Goal: Feedback & Contribution: Submit feedback/report problem

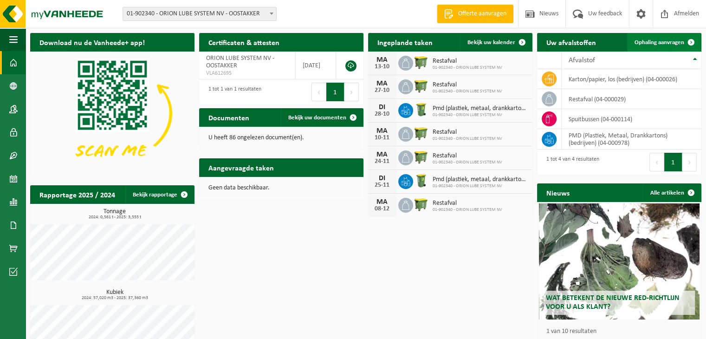
click at [656, 45] on span "Ophaling aanvragen" at bounding box center [660, 42] width 50 height 6
click at [667, 39] on span "Ophaling aanvragen" at bounding box center [660, 42] width 50 height 6
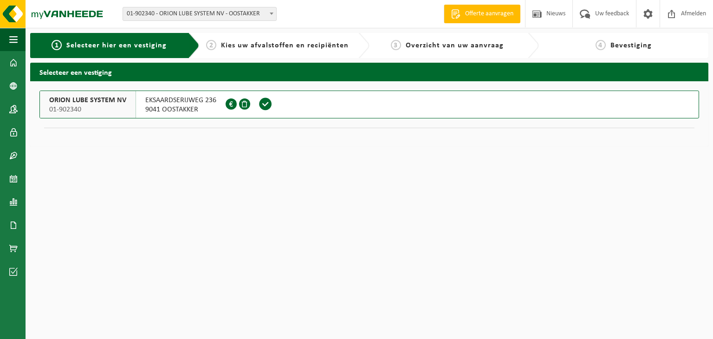
click at [310, 110] on button "ORION LUBE SYSTEM NV 01-902340 EKSAARDSERIJWEG 236 9041 OOSTAKKER 0415.209.686" at bounding box center [369, 105] width 660 height 28
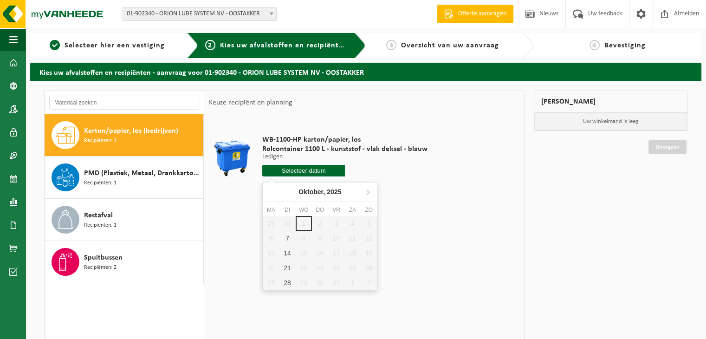
click at [314, 172] on input "text" at bounding box center [303, 171] width 83 height 12
click at [285, 236] on div "7" at bounding box center [287, 238] width 16 height 15
type input "Van [DATE]"
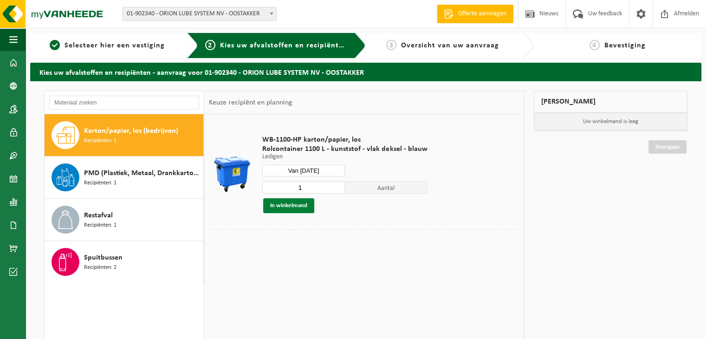
click at [302, 207] on button "In winkelmand" at bounding box center [288, 205] width 51 height 15
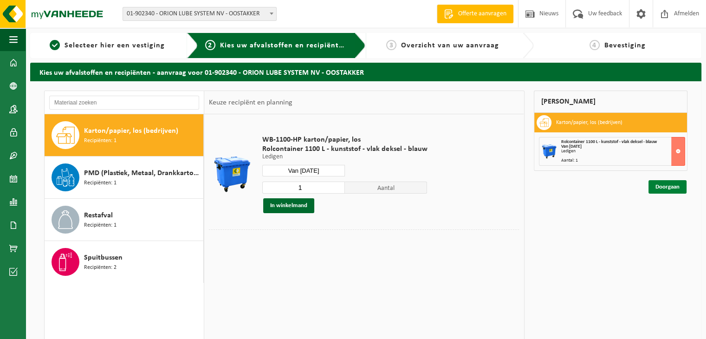
click at [670, 189] on link "Doorgaan" at bounding box center [668, 186] width 38 height 13
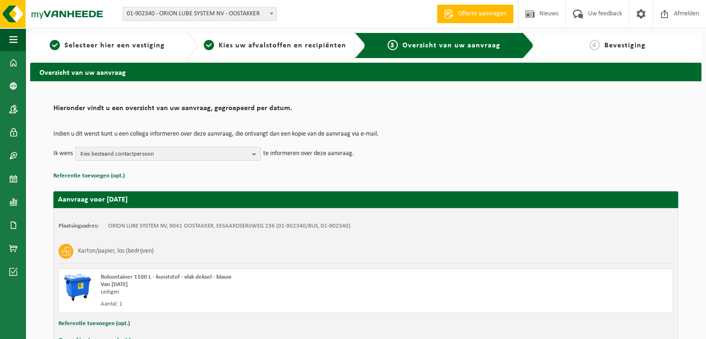
click at [252, 157] on b "button" at bounding box center [256, 153] width 8 height 13
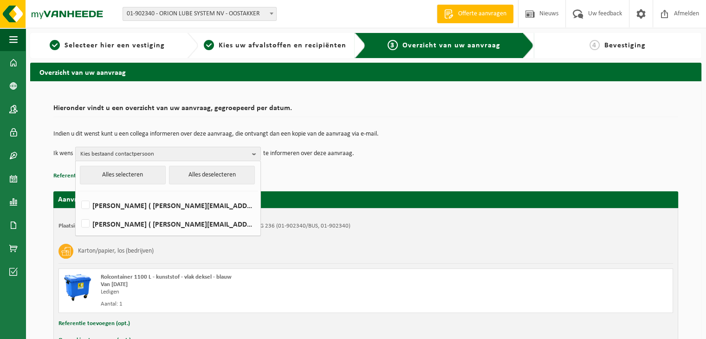
click at [317, 184] on div "Aanvraag voor 2025-10-07 Plaatsingsadres: ORION LUBE SYSTEM NV, 9041 OOSTAKKER,…" at bounding box center [365, 267] width 625 height 170
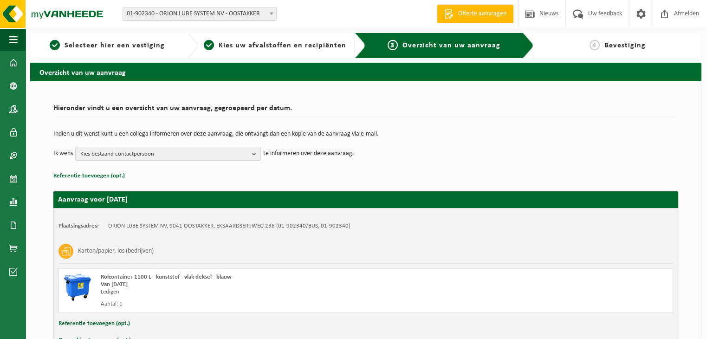
scroll to position [59, 0]
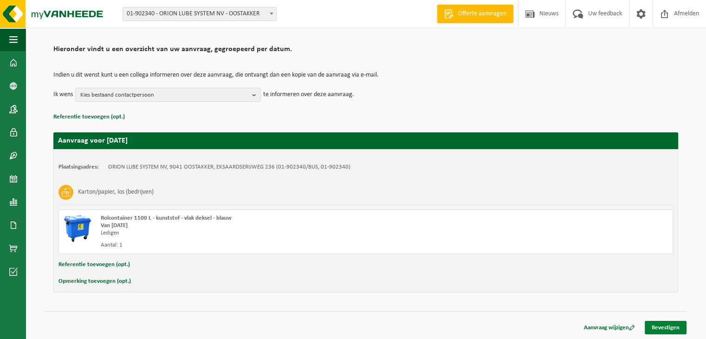
click at [667, 330] on link "Bevestigen" at bounding box center [666, 327] width 42 height 13
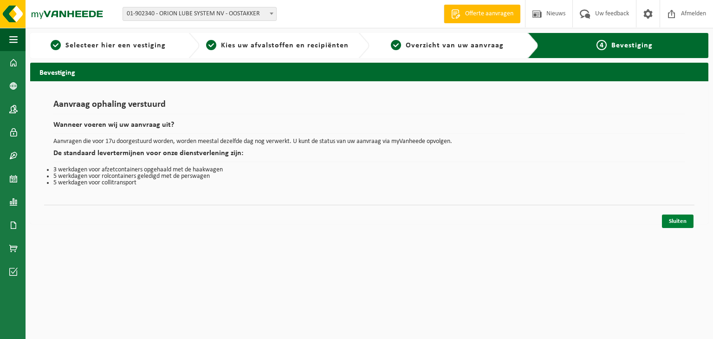
click at [673, 219] on link "Sluiten" at bounding box center [678, 221] width 32 height 13
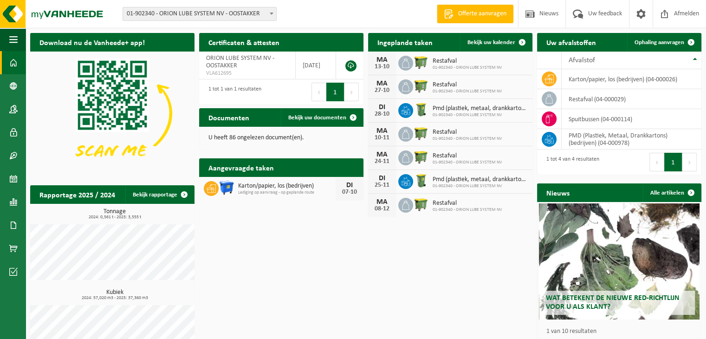
click at [303, 139] on p "U heeft 86 ongelezen document(en)." at bounding box center [282, 138] width 146 height 7
click at [325, 121] on span "Bekijk uw documenten" at bounding box center [317, 118] width 58 height 6
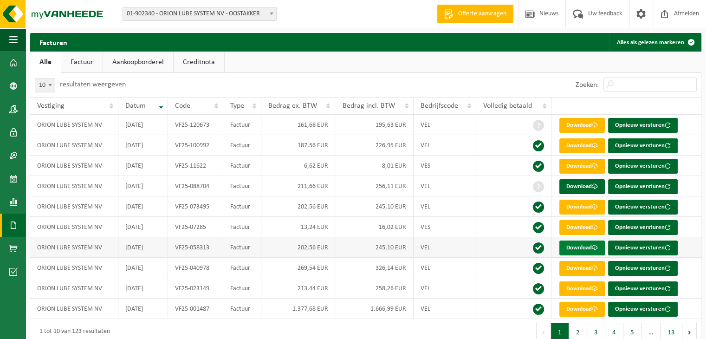
click at [578, 246] on link "Download" at bounding box center [583, 248] width 46 height 15
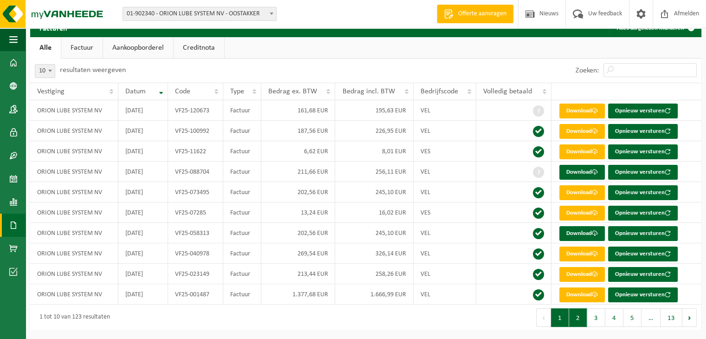
click at [579, 315] on button "2" at bounding box center [578, 317] width 18 height 19
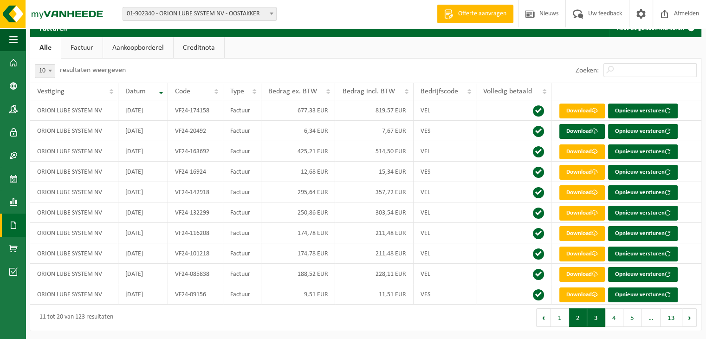
click at [596, 322] on button "3" at bounding box center [597, 317] width 18 height 19
click at [616, 324] on button "4" at bounding box center [615, 317] width 18 height 19
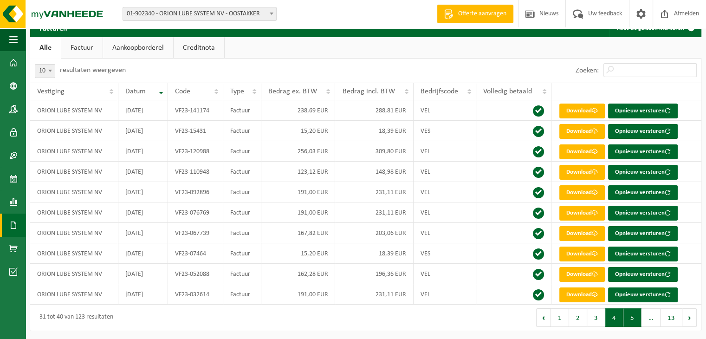
click at [630, 321] on button "5" at bounding box center [633, 317] width 18 height 19
click at [575, 316] on span "…" at bounding box center [577, 317] width 19 height 19
click at [562, 315] on button "1" at bounding box center [559, 317] width 18 height 19
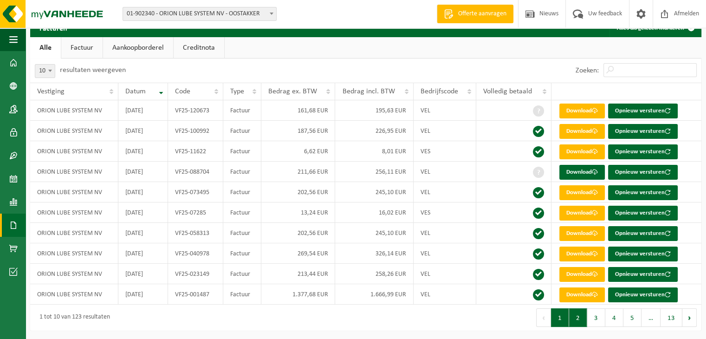
click at [579, 320] on button "2" at bounding box center [578, 317] width 18 height 19
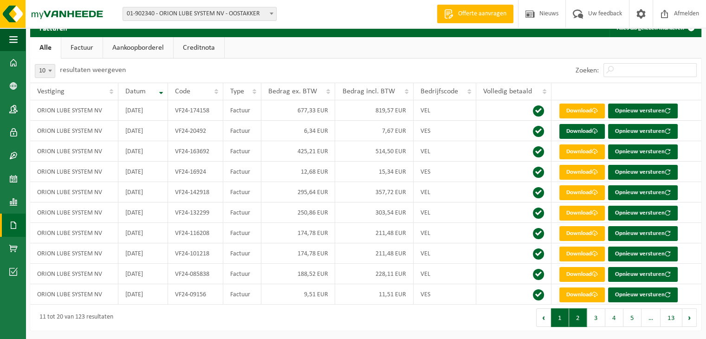
click at [561, 314] on button "1" at bounding box center [560, 317] width 18 height 19
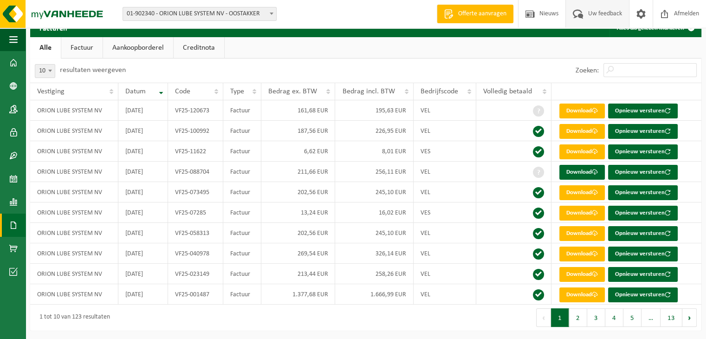
click at [597, 17] on span "Uw feedback" at bounding box center [605, 13] width 39 height 27
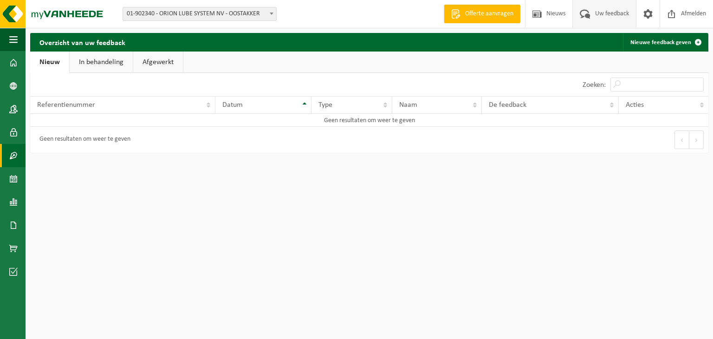
click at [12, 145] on span at bounding box center [13, 155] width 8 height 23
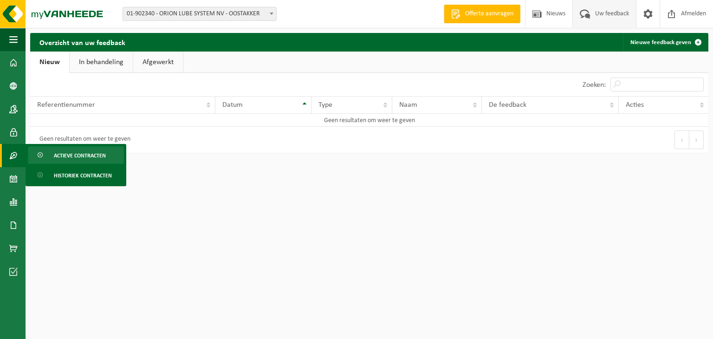
click at [55, 150] on span "Actieve contracten" at bounding box center [80, 156] width 52 height 18
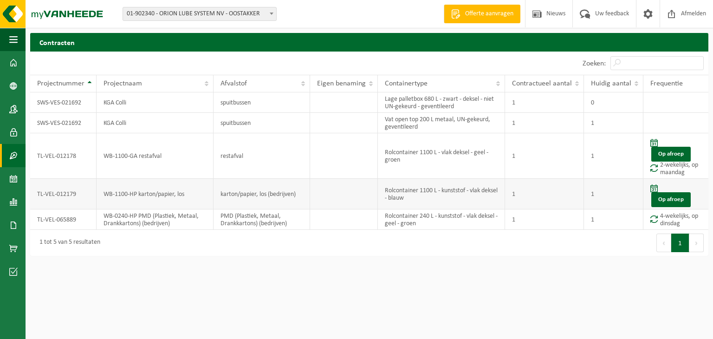
click at [627, 194] on td "1" at bounding box center [613, 194] width 59 height 31
click at [666, 192] on link "Op afroep" at bounding box center [671, 199] width 39 height 15
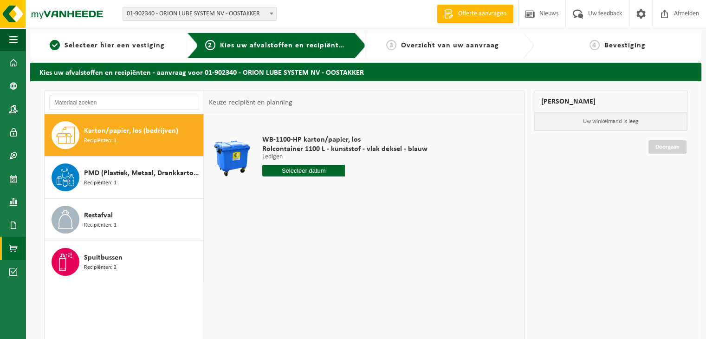
click at [12, 244] on span at bounding box center [13, 248] width 8 height 23
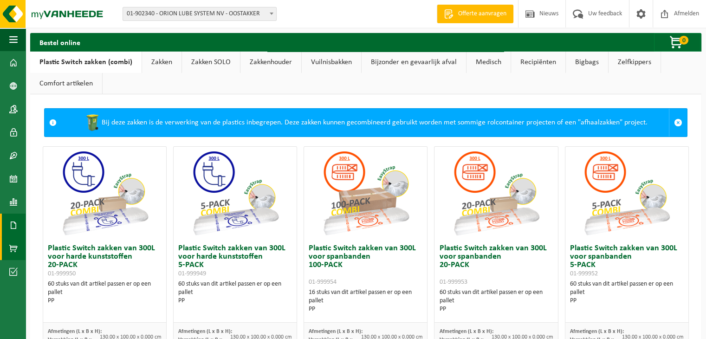
click at [18, 228] on link "Documenten" at bounding box center [13, 225] width 26 height 23
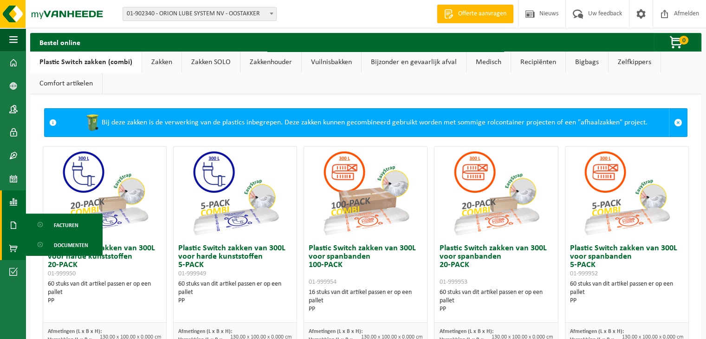
click at [13, 201] on span at bounding box center [13, 201] width 8 height 23
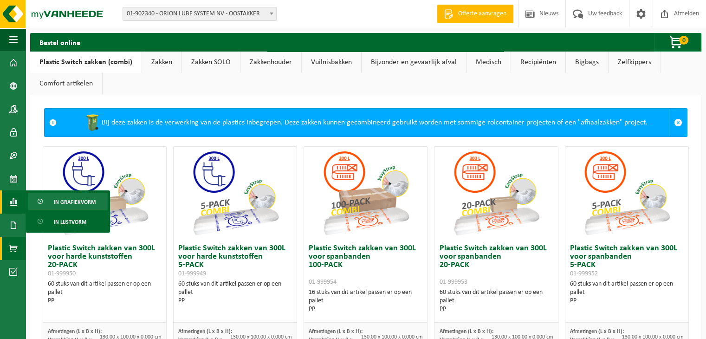
click at [58, 201] on span "In grafiekvorm" at bounding box center [75, 202] width 42 height 18
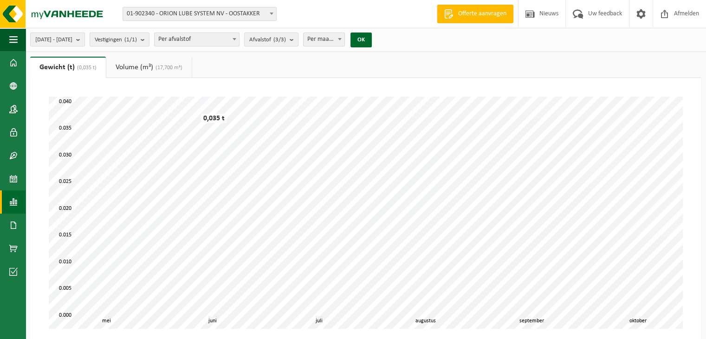
click at [155, 68] on link "Volume (m³) (17,700 m³)" at bounding box center [148, 67] width 85 height 21
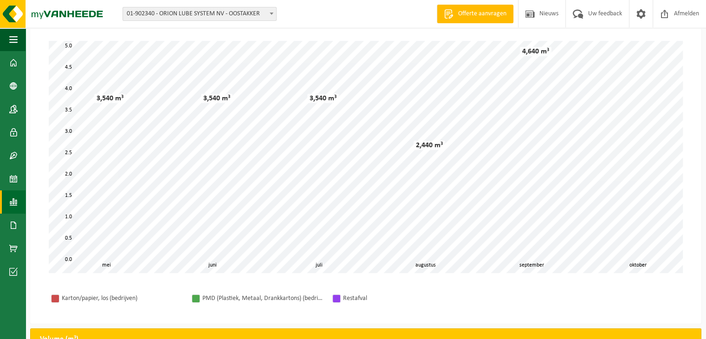
scroll to position [59, 0]
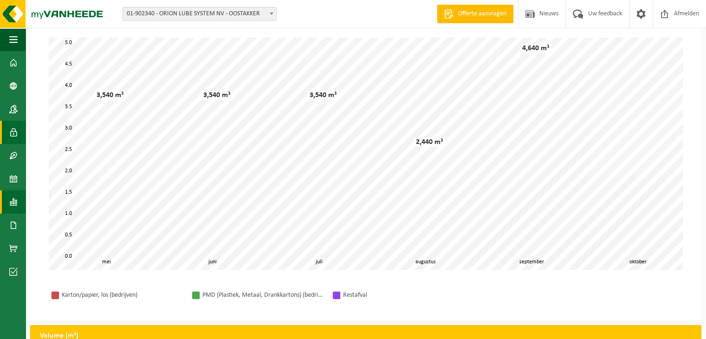
click at [13, 131] on span at bounding box center [13, 132] width 8 height 23
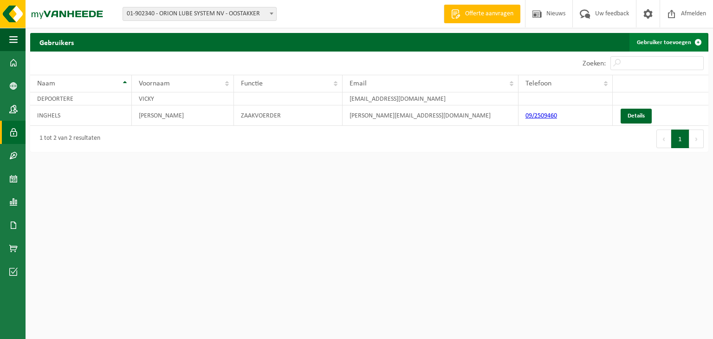
click at [677, 41] on link "Gebruiker toevoegen" at bounding box center [669, 42] width 78 height 19
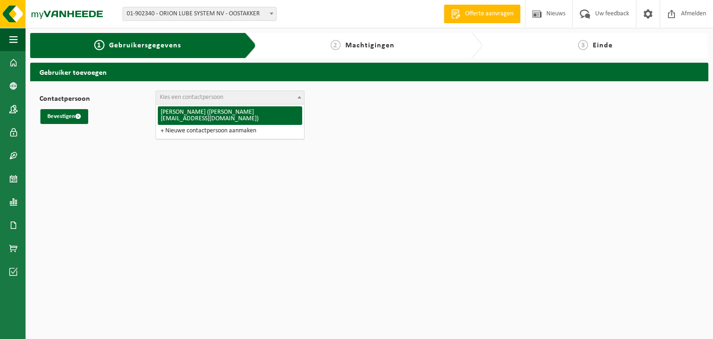
click at [204, 96] on span "Kies een contactpersoon" at bounding box center [192, 97] width 64 height 7
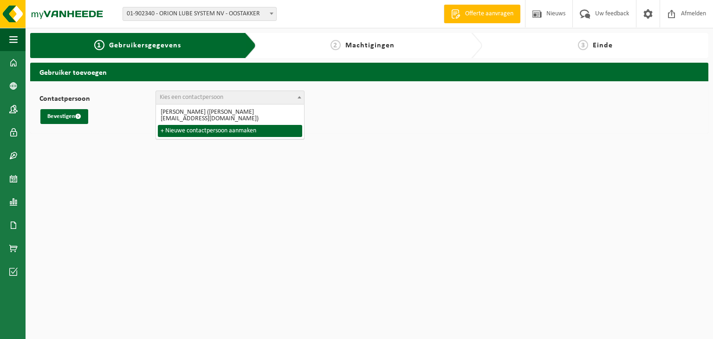
select select "0"
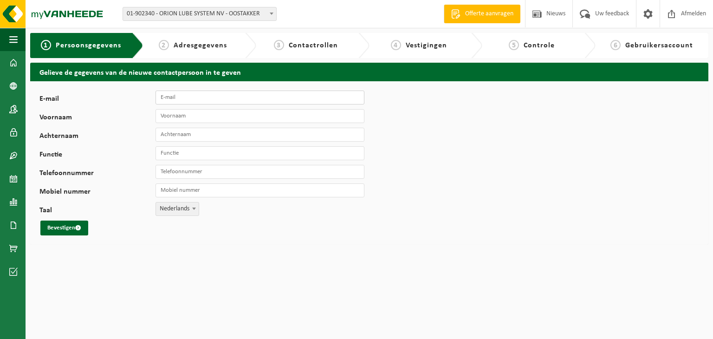
click at [203, 97] on input "E-mail" at bounding box center [260, 98] width 209 height 14
type input "[PERSON_NAME][EMAIL_ADDRESS][DOMAIN_NAME]"
click at [191, 118] on input "Voornaam" at bounding box center [260, 116] width 209 height 14
type input "[PERSON_NAME]"
type input "Bauters"
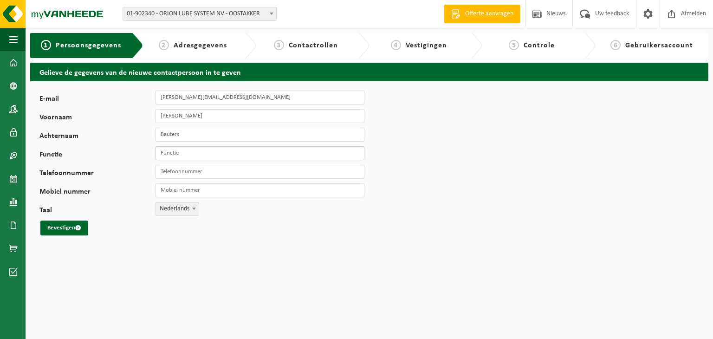
click at [182, 157] on input "Functie" at bounding box center [260, 153] width 209 height 14
type input "Managing Director"
click at [69, 228] on button "Bevestigen" at bounding box center [64, 228] width 48 height 15
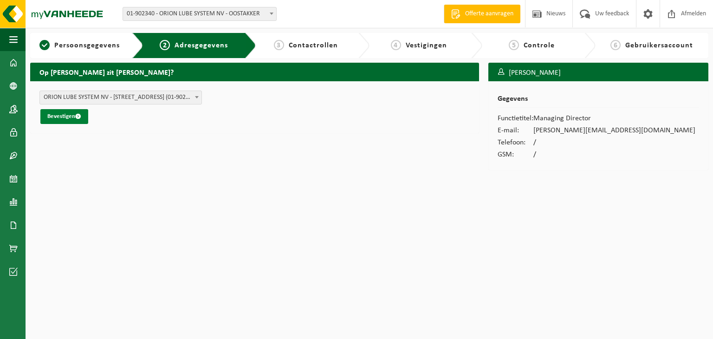
click at [56, 118] on button "Bevestigen" at bounding box center [64, 116] width 48 height 15
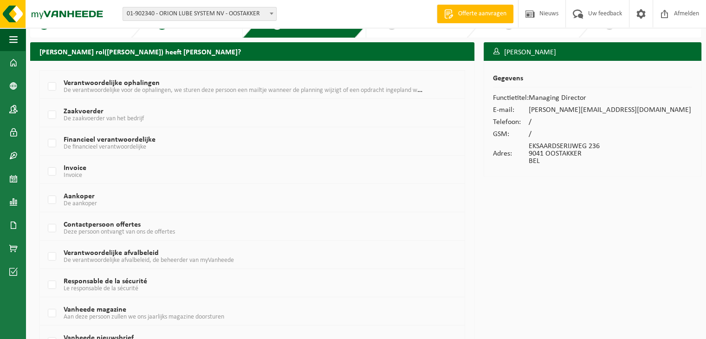
scroll to position [17, 0]
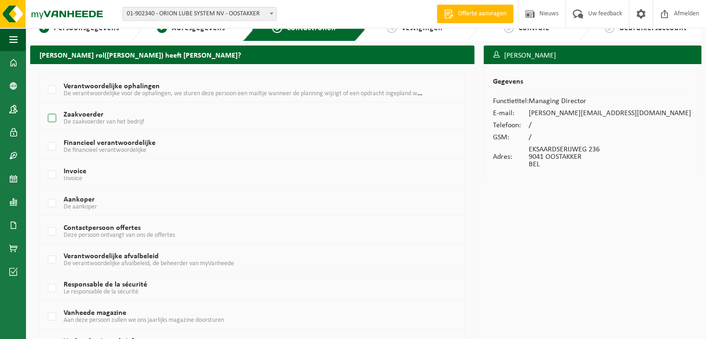
click at [54, 118] on label "Zaakvoerder De zaakvoerder van het bedrijf" at bounding box center [235, 118] width 379 height 14
click at [45, 107] on input "Zaakvoerder De zaakvoerder van het bedrijf" at bounding box center [44, 106] width 0 height 0
checkbox input "true"
click at [52, 147] on label "Financieel verantwoordelijke De financieel verantwoordelijke" at bounding box center [235, 147] width 379 height 14
click at [45, 135] on input "Financieel verantwoordelijke De financieel verantwoordelijke" at bounding box center [44, 135] width 0 height 0
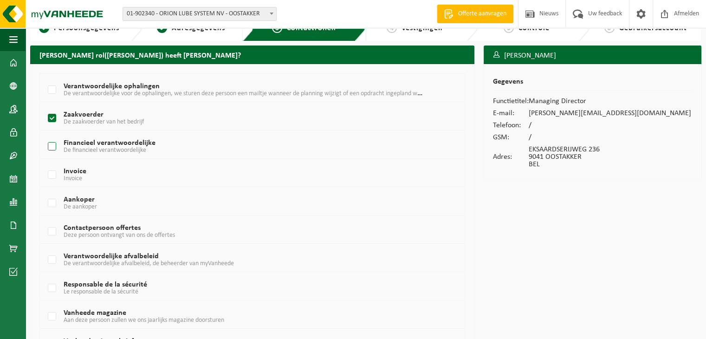
checkbox input "true"
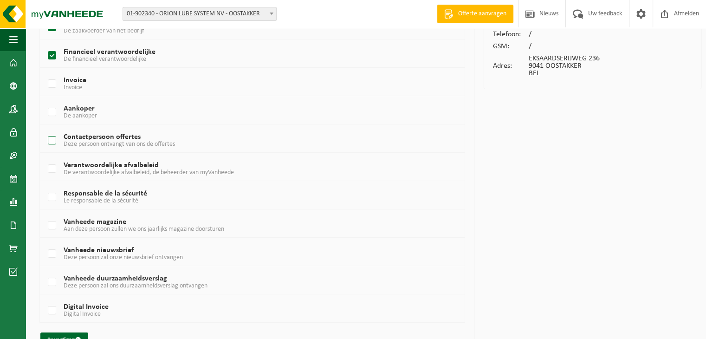
scroll to position [129, 0]
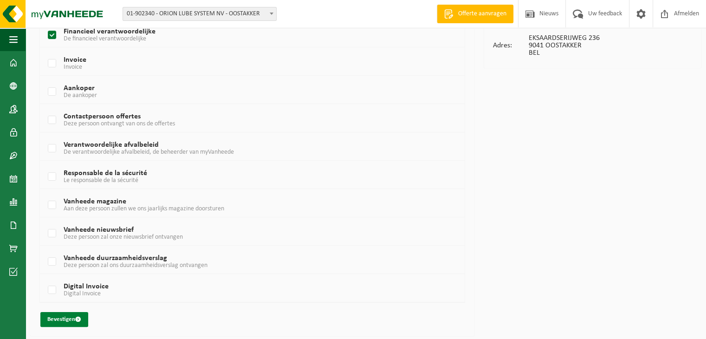
click at [63, 312] on button "Bevestigen" at bounding box center [64, 319] width 48 height 15
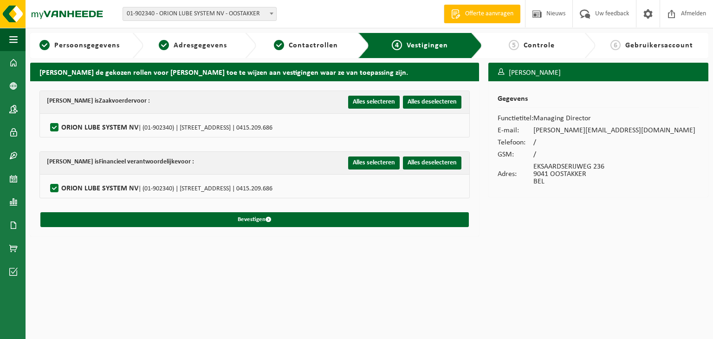
click at [294, 229] on div "[PERSON_NAME] is Zaakvoerder voor : Alles selecteren Alles deselecteren ORION L…" at bounding box center [254, 158] width 449 height 155
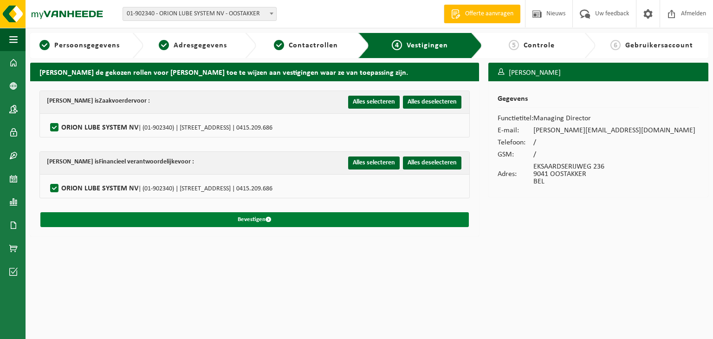
click at [292, 222] on button "Bevestigen" at bounding box center [254, 219] width 429 height 15
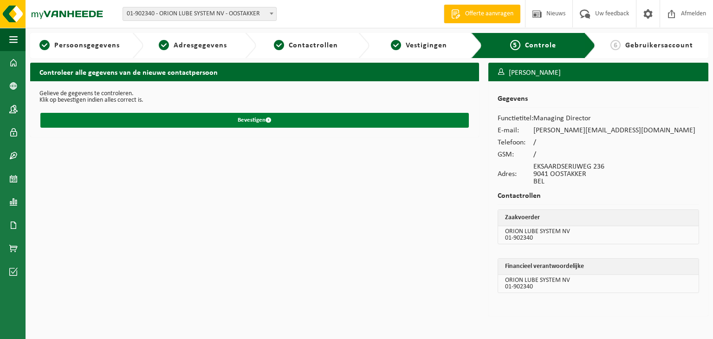
click at [255, 121] on button "Bevestigen" at bounding box center [254, 120] width 429 height 15
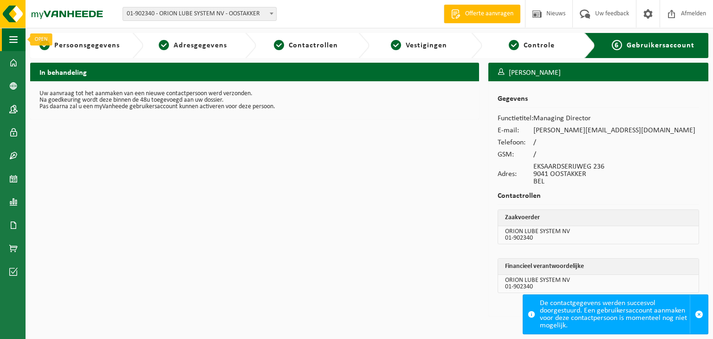
click at [11, 42] on span "button" at bounding box center [13, 39] width 8 height 23
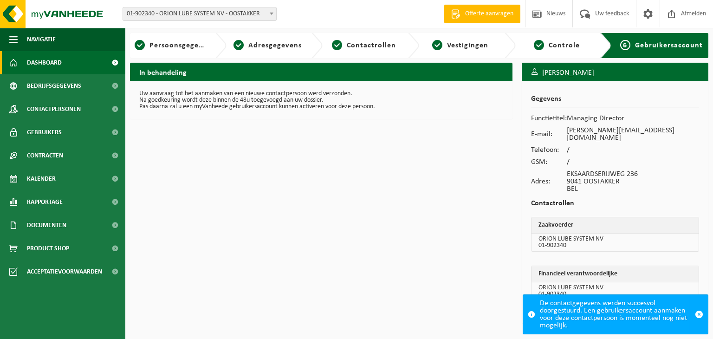
click at [65, 64] on link "Dashboard" at bounding box center [62, 62] width 125 height 23
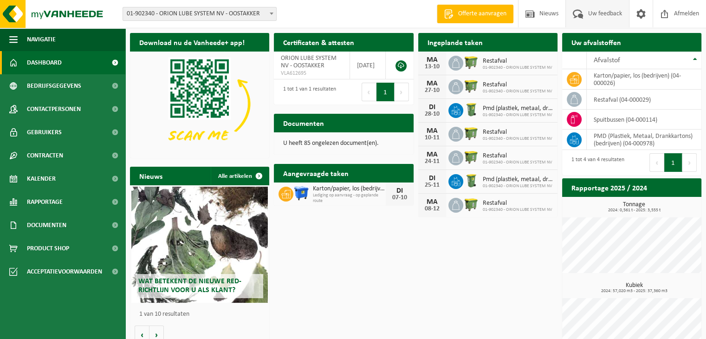
click at [606, 12] on span "Uw feedback" at bounding box center [605, 13] width 39 height 27
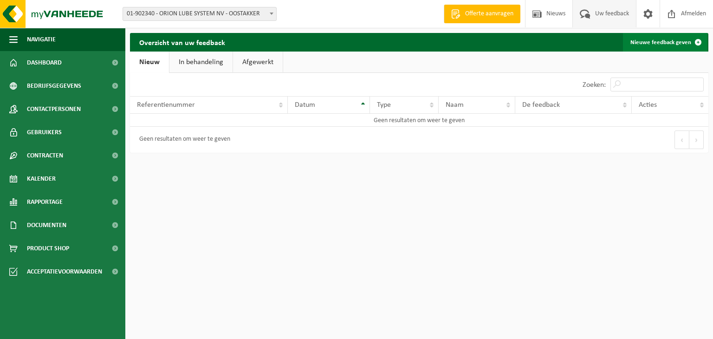
click at [665, 38] on link "Nieuwe feedback geven" at bounding box center [665, 42] width 85 height 19
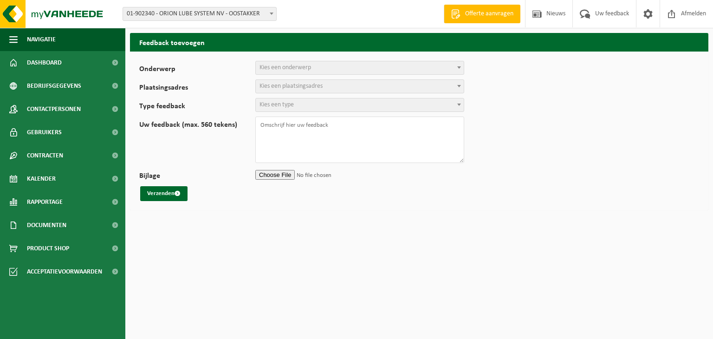
select select
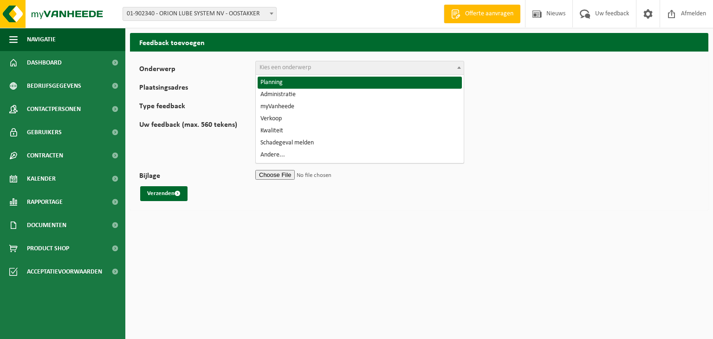
click at [444, 67] on span "Kies een onderwerp" at bounding box center [360, 67] width 208 height 13
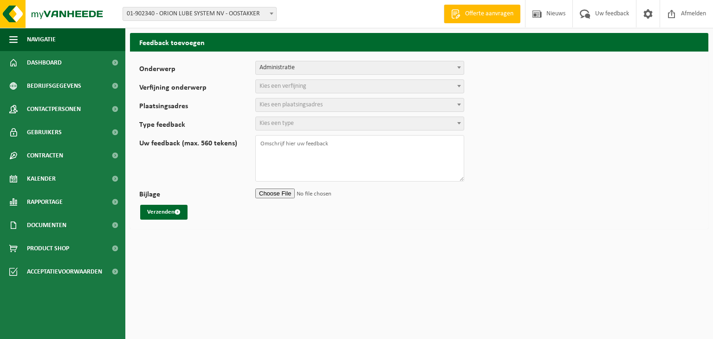
select select "7"
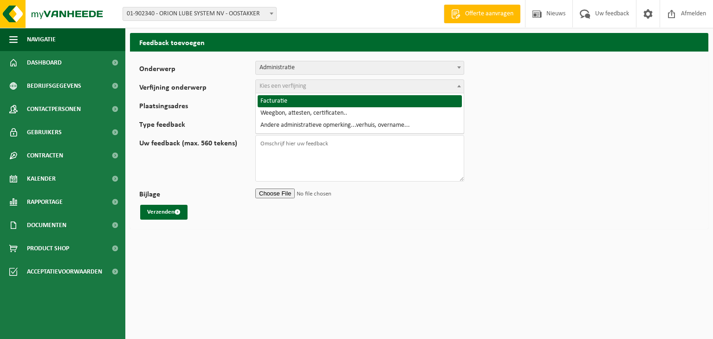
click at [387, 89] on span "Kies een verfijning" at bounding box center [360, 86] width 208 height 13
select select "8"
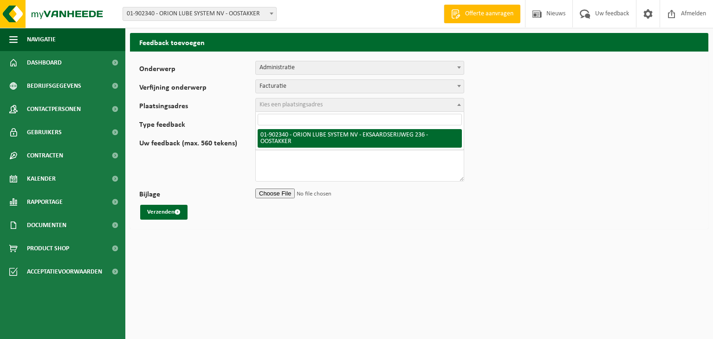
click at [370, 105] on span "Kies een plaatsingsadres" at bounding box center [360, 104] width 208 height 13
select select "22026"
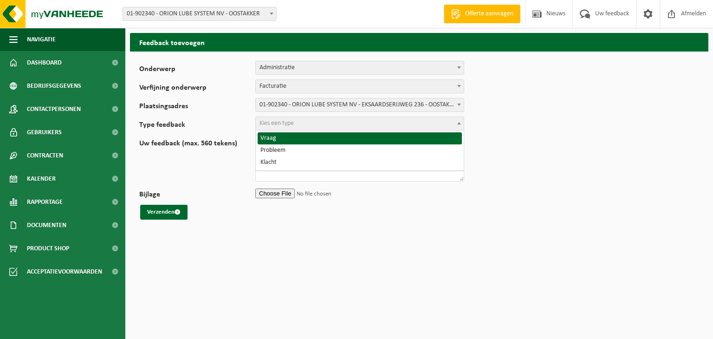
click at [355, 126] on span "Kies een type" at bounding box center [360, 123] width 208 height 13
select select "QUE"
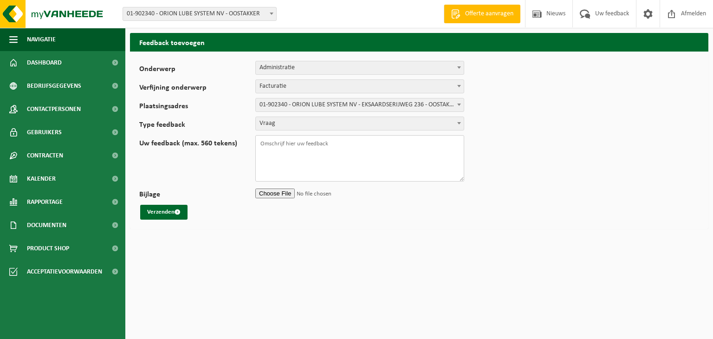
click at [329, 144] on textarea "Uw feedback (max. 560 tekens)" at bounding box center [359, 158] width 209 height 46
type textarea "b"
